Goal: Information Seeking & Learning: Find specific fact

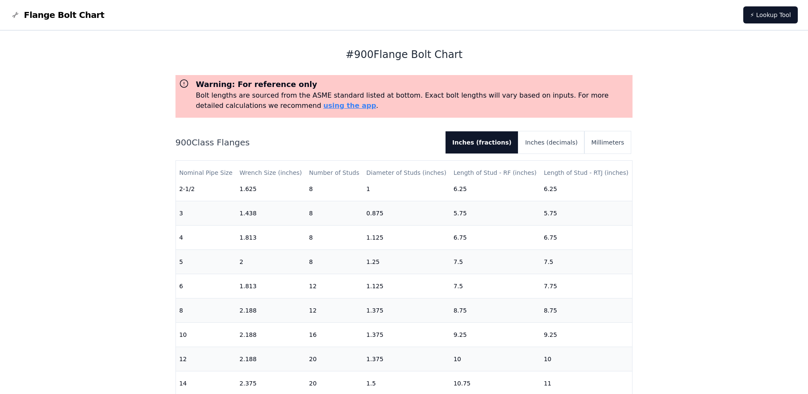
scroll to position [170, 0]
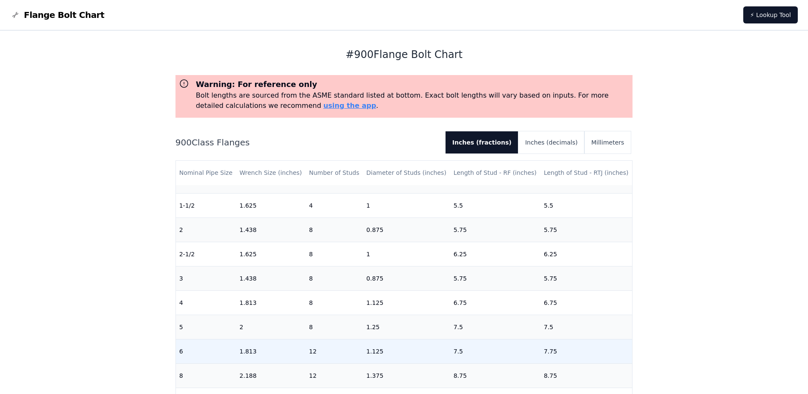
scroll to position [114, 0]
